Goal: Navigation & Orientation: Understand site structure

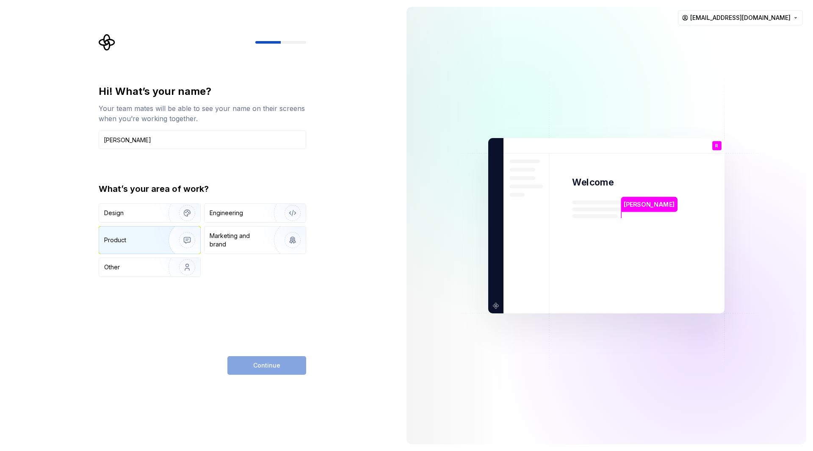
type input "[PERSON_NAME]"
click at [139, 249] on div "Product" at bounding box center [149, 239] width 101 height 27
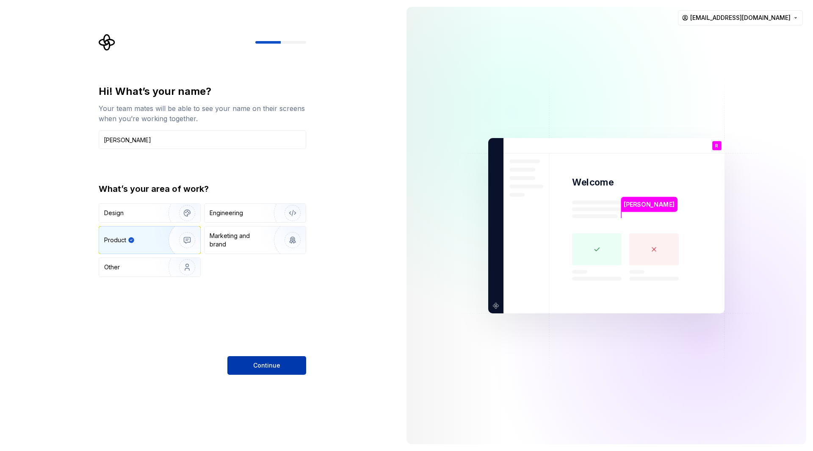
click at [261, 364] on span "Continue" at bounding box center [266, 365] width 27 height 8
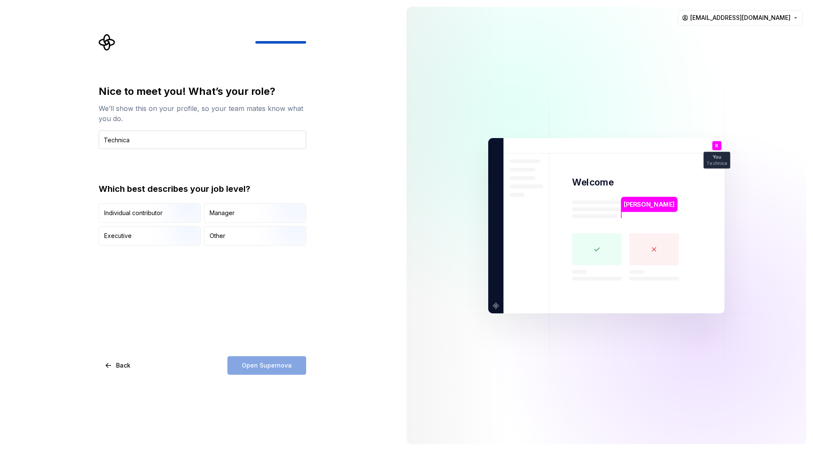
type input "Technical Alliances Manager"
click at [149, 213] on div "Individual contributor" at bounding box center [133, 213] width 58 height 8
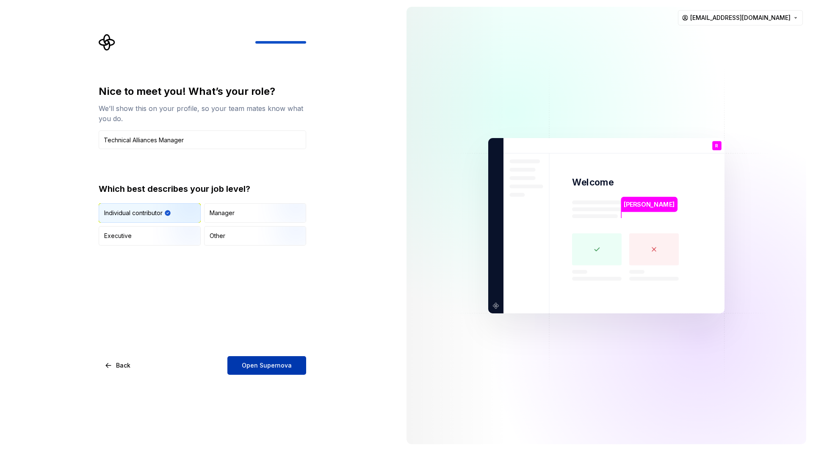
click at [261, 359] on button "Open Supernova" at bounding box center [266, 365] width 79 height 19
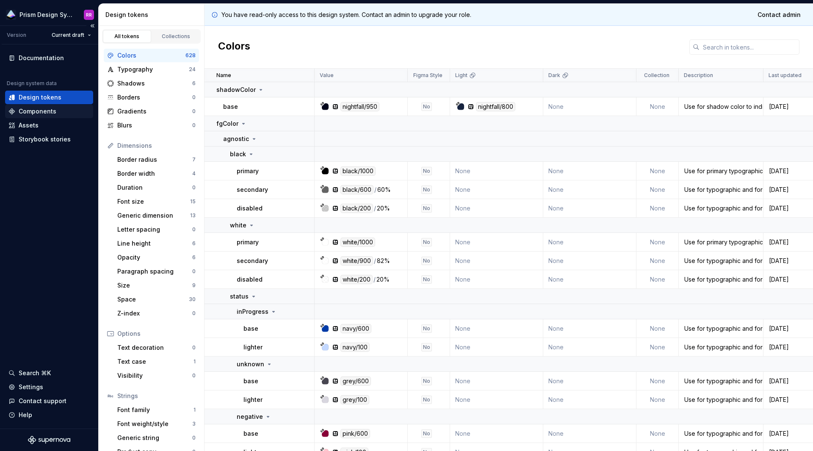
click at [39, 115] on div "Components" at bounding box center [38, 111] width 38 height 8
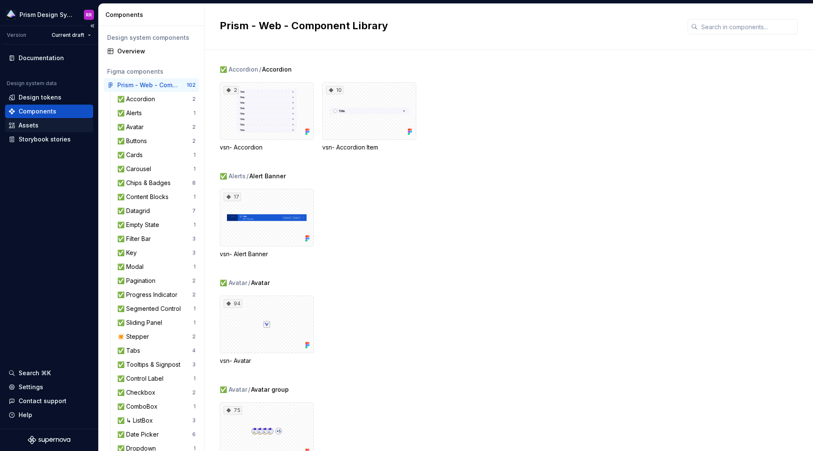
click at [37, 123] on div "Assets" at bounding box center [29, 125] width 20 height 8
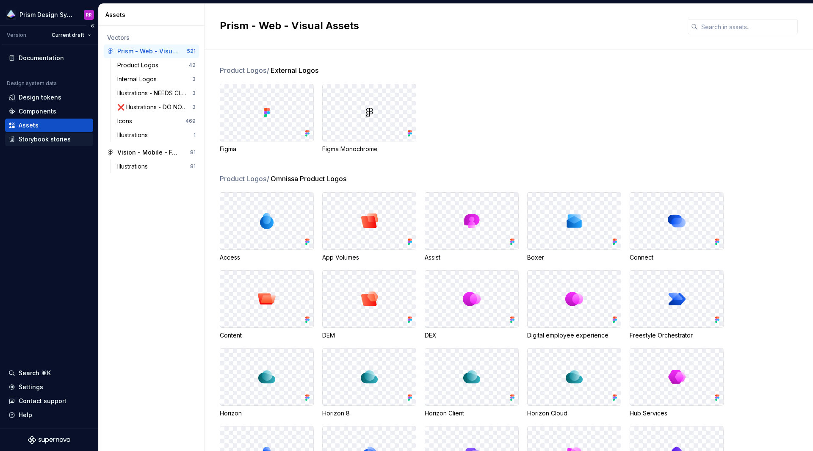
click at [41, 141] on div "Storybook stories" at bounding box center [45, 139] width 52 height 8
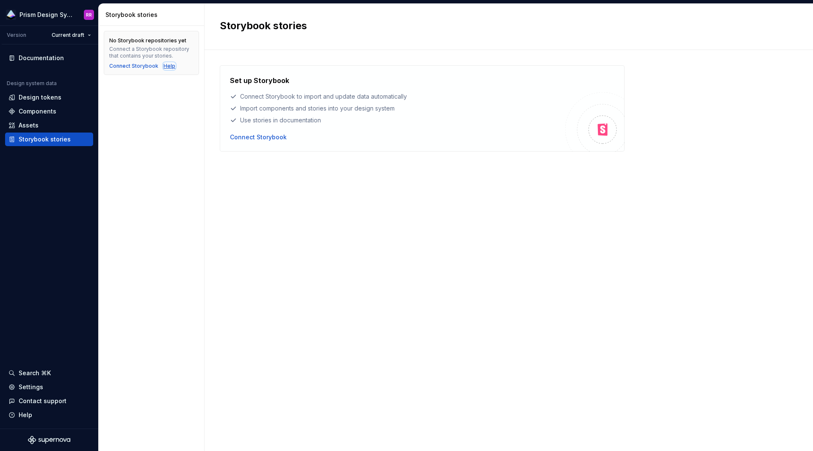
click at [171, 67] on div "Help" at bounding box center [169, 66] width 12 height 7
